Goal: Task Accomplishment & Management: Manage account settings

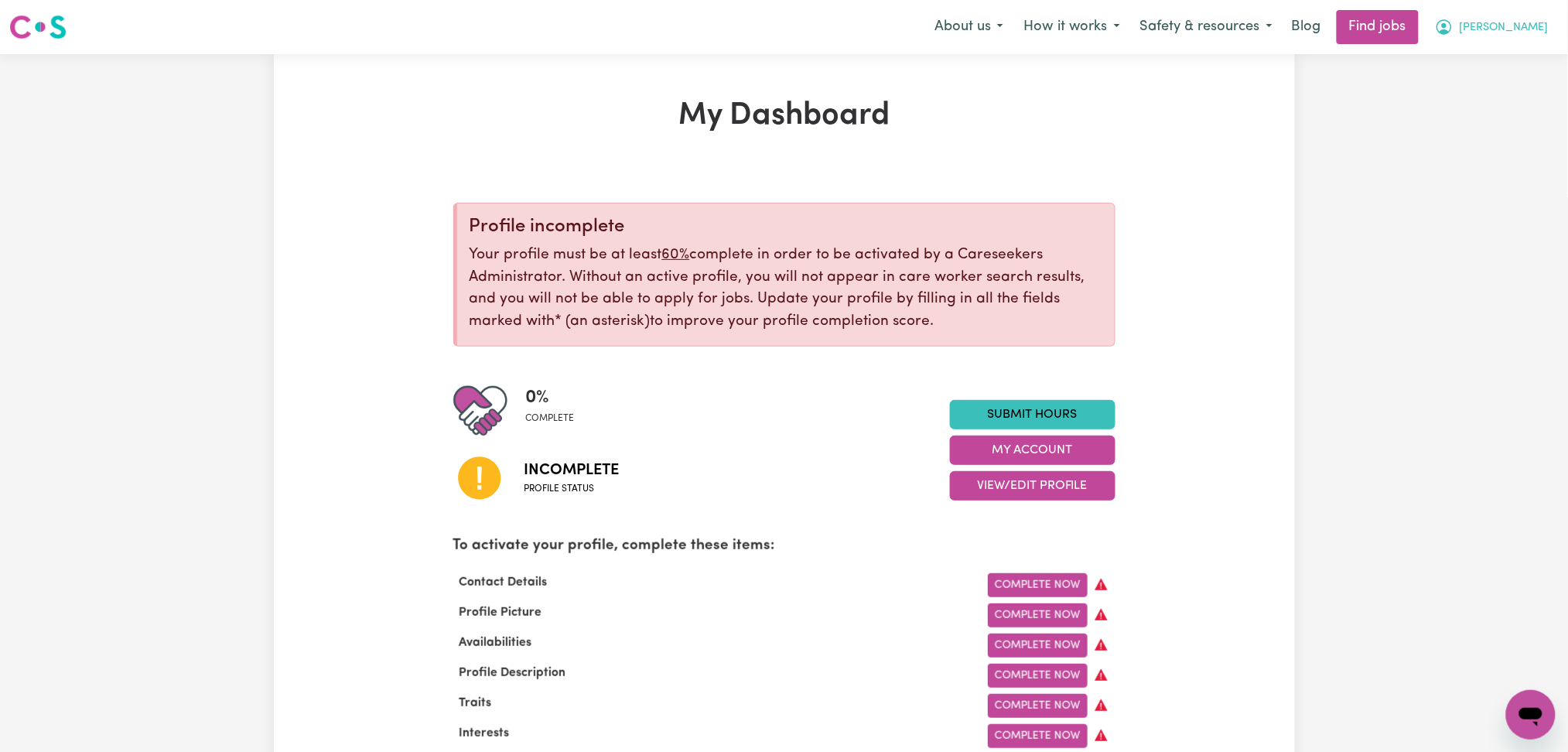
click at [1530, 30] on span "[PERSON_NAME]" at bounding box center [1503, 28] width 89 height 17
click at [1504, 123] on link "Logout" at bounding box center [1496, 118] width 123 height 30
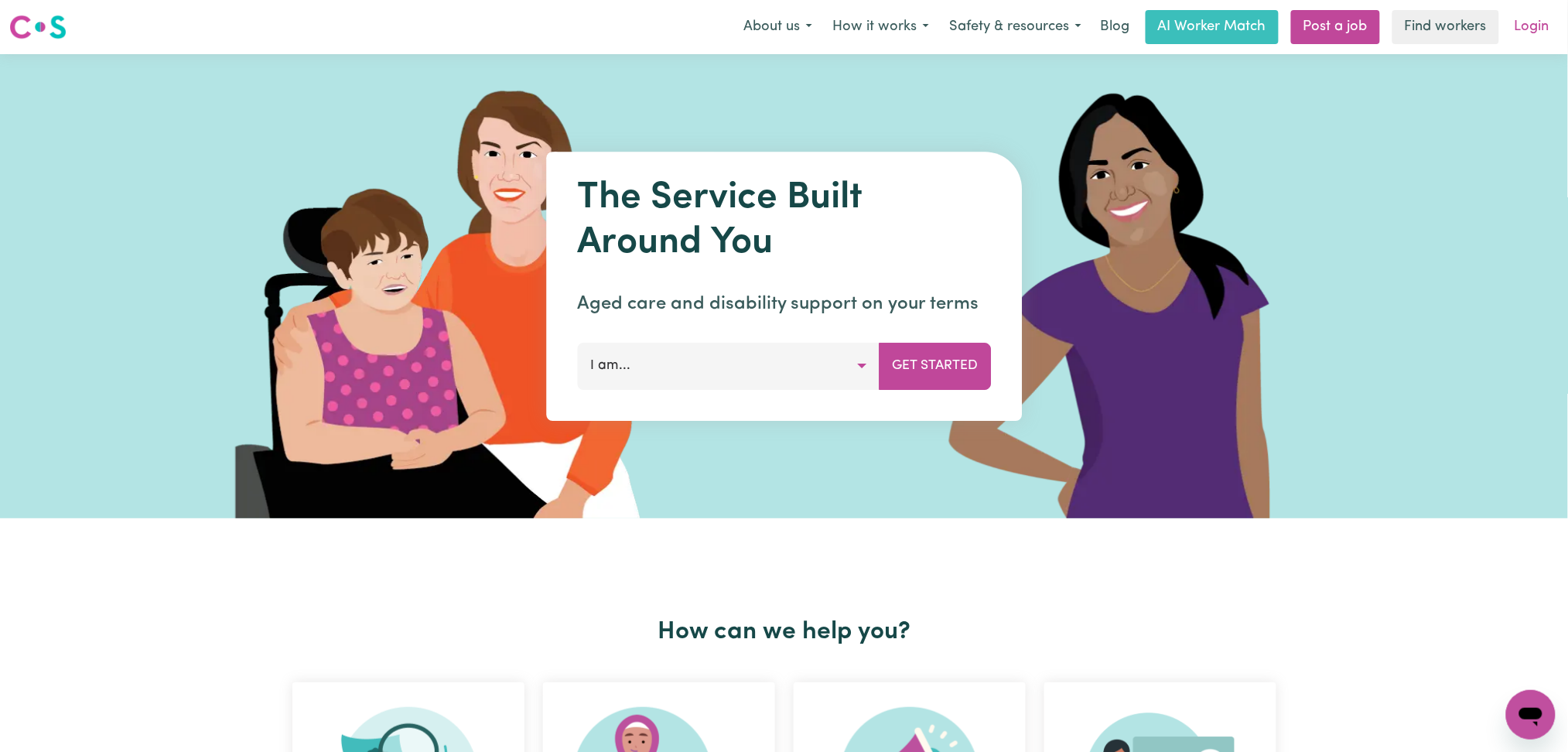
click at [1531, 26] on link "Login" at bounding box center [1531, 27] width 54 height 34
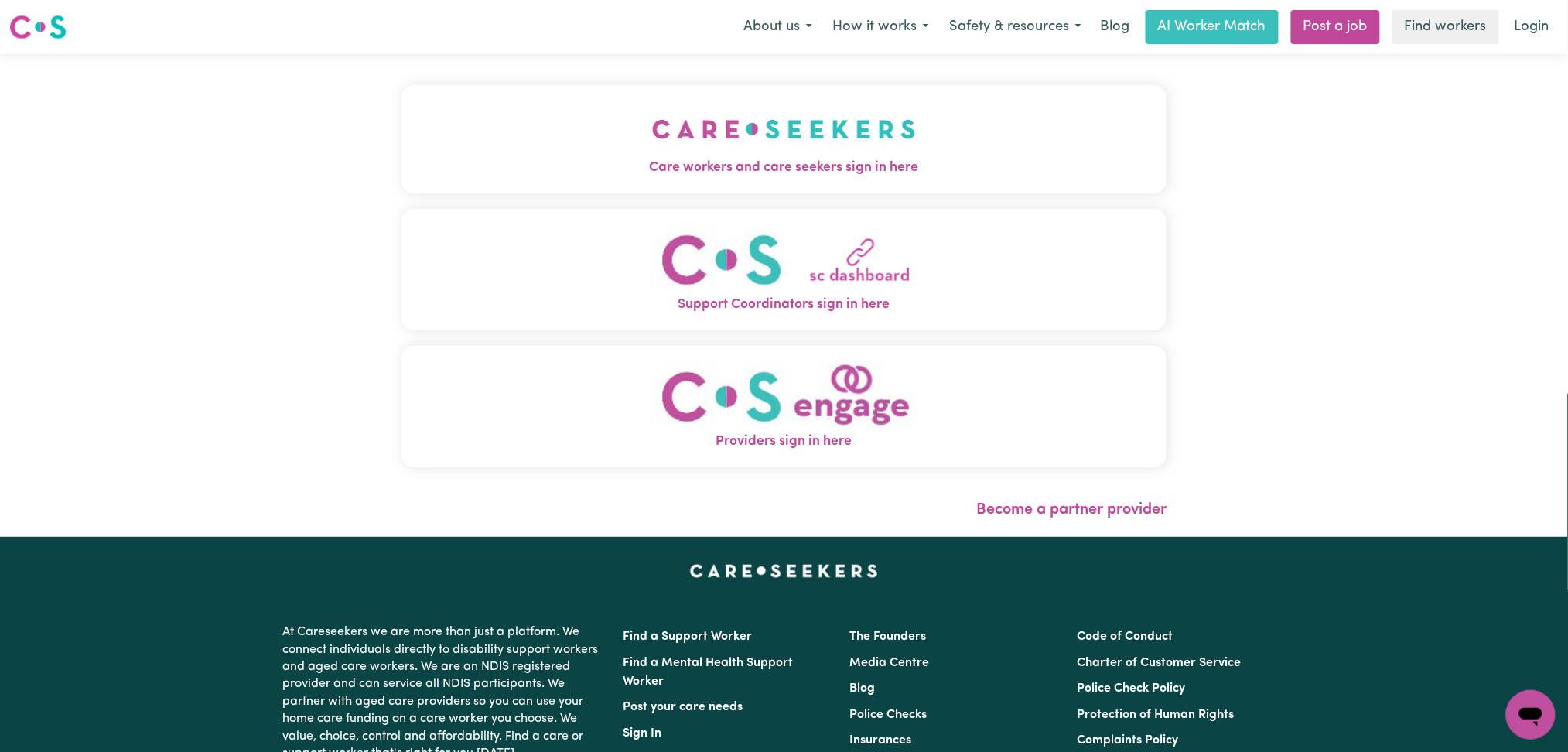
click at [652, 130] on img "Care workers and care seekers sign in here" at bounding box center [784, 129] width 264 height 57
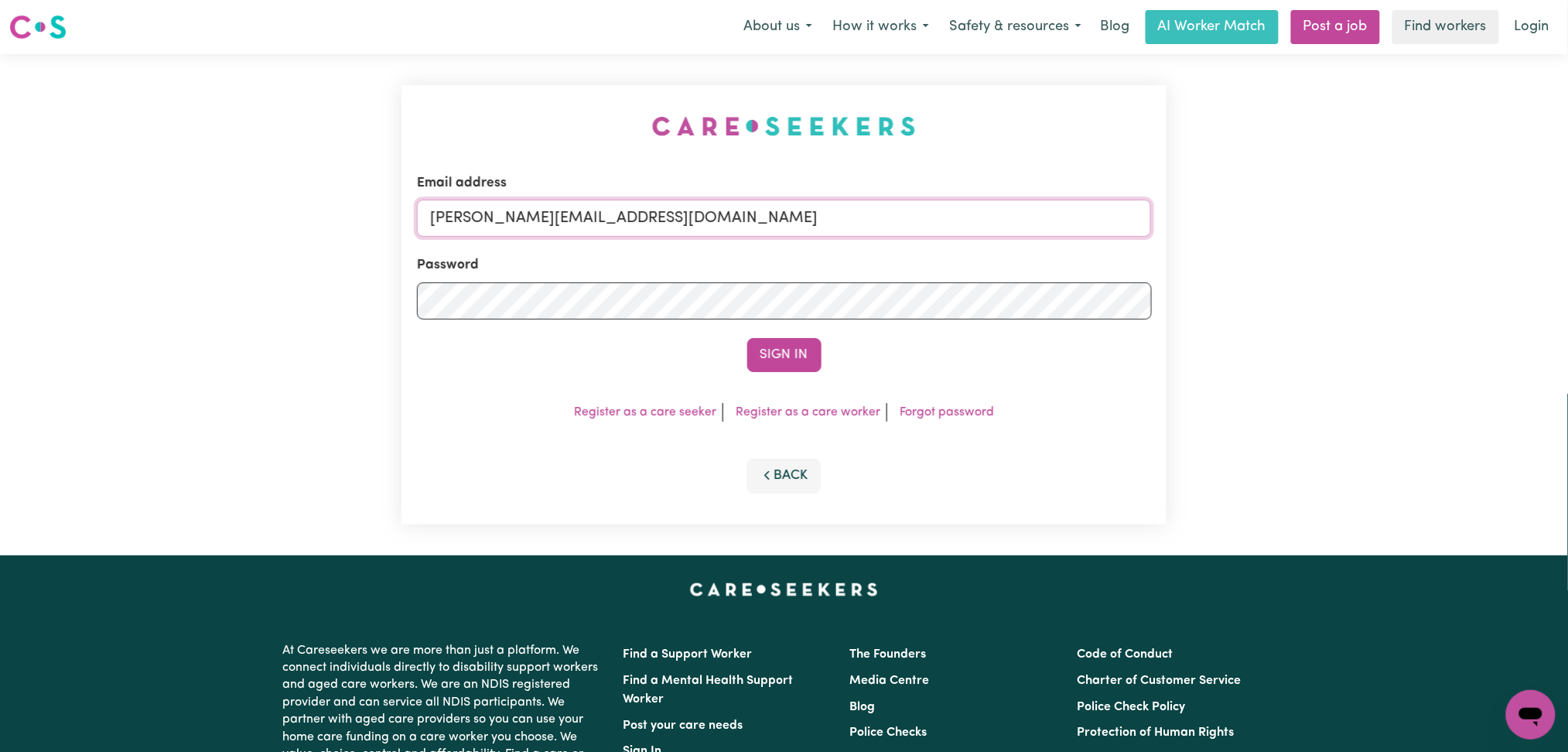
click at [598, 221] on input "[PERSON_NAME][EMAIL_ADDRESS][DOMAIN_NAME]" at bounding box center [784, 218] width 735 height 37
drag, startPoint x: 510, startPoint y: 215, endPoint x: 841, endPoint y: 225, distance: 331.2
click at [849, 215] on input "Superuser~[EMAIL_ADDRESS][DOMAIN_NAME]" at bounding box center [784, 218] width 735 height 37
type input "Superuser~[EMAIL_ADDRESS][DOMAIN_NAME]"
drag, startPoint x: 758, startPoint y: 349, endPoint x: 942, endPoint y: 333, distance: 184.7
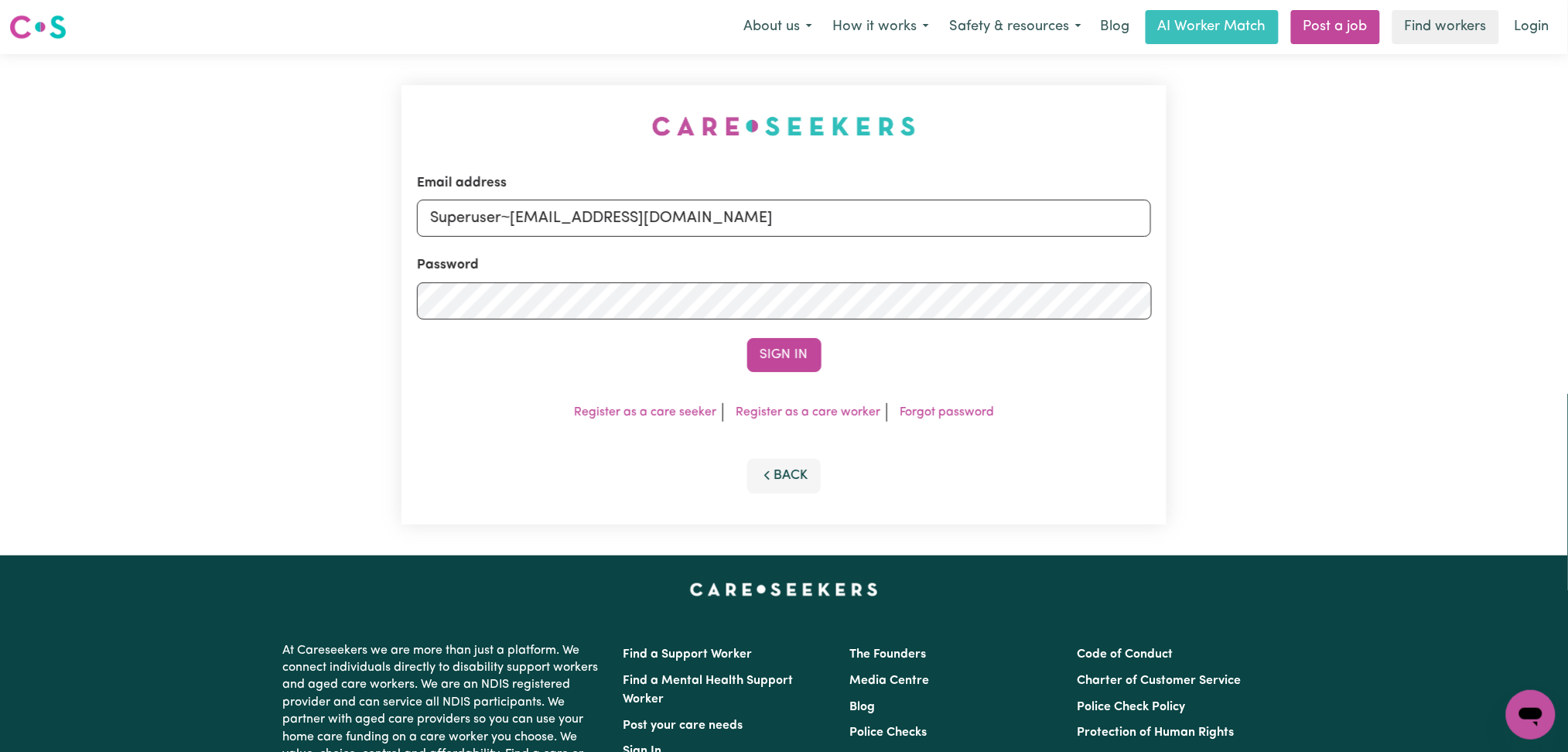
click at [763, 351] on button "Sign In" at bounding box center [784, 355] width 74 height 34
